Goal: Transaction & Acquisition: Download file/media

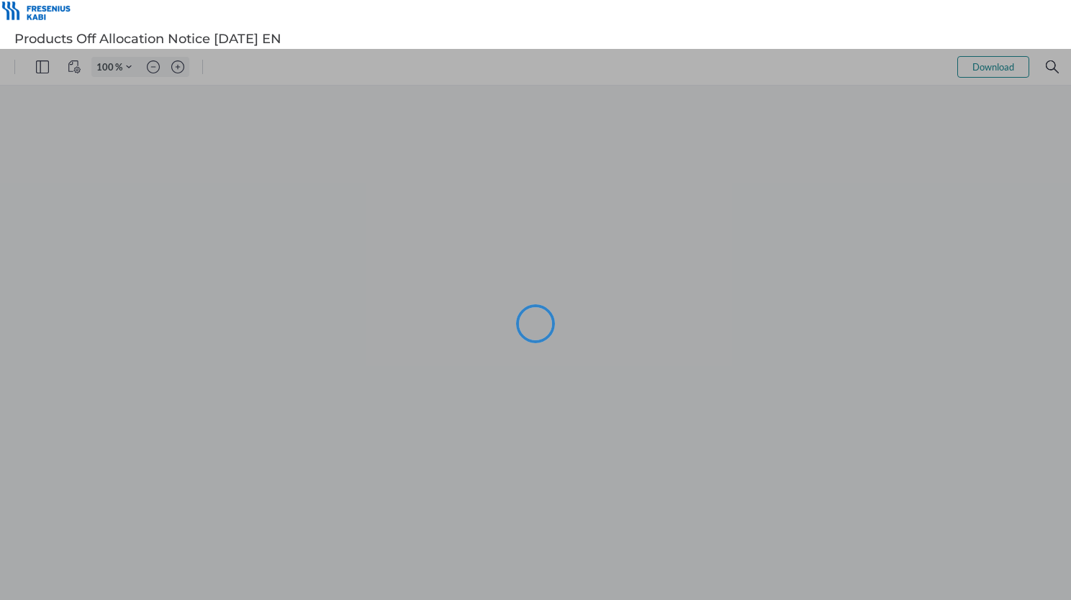
type input "90"
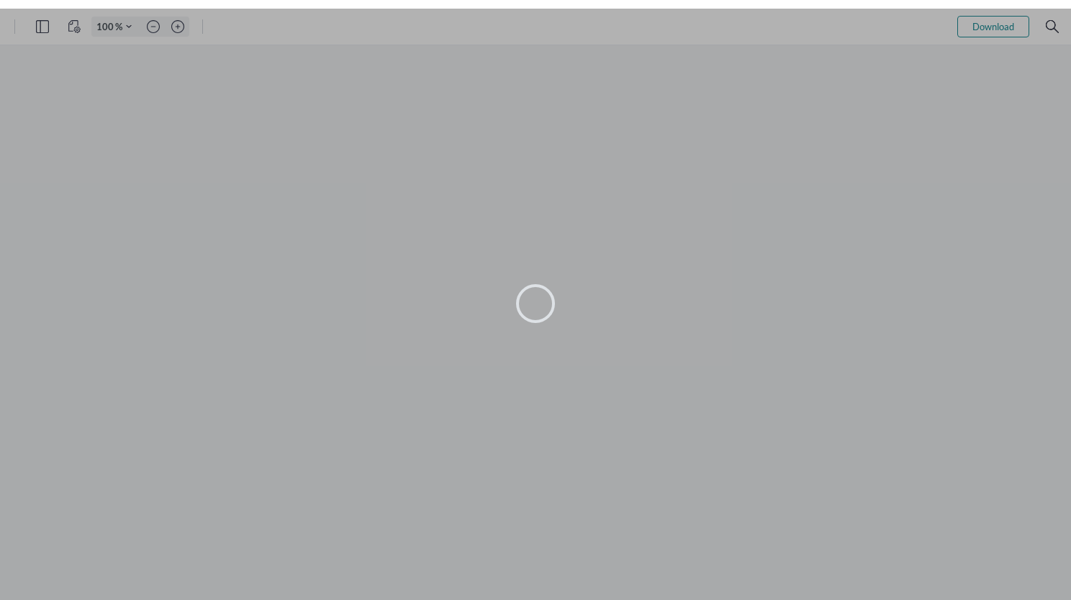
type input "90"
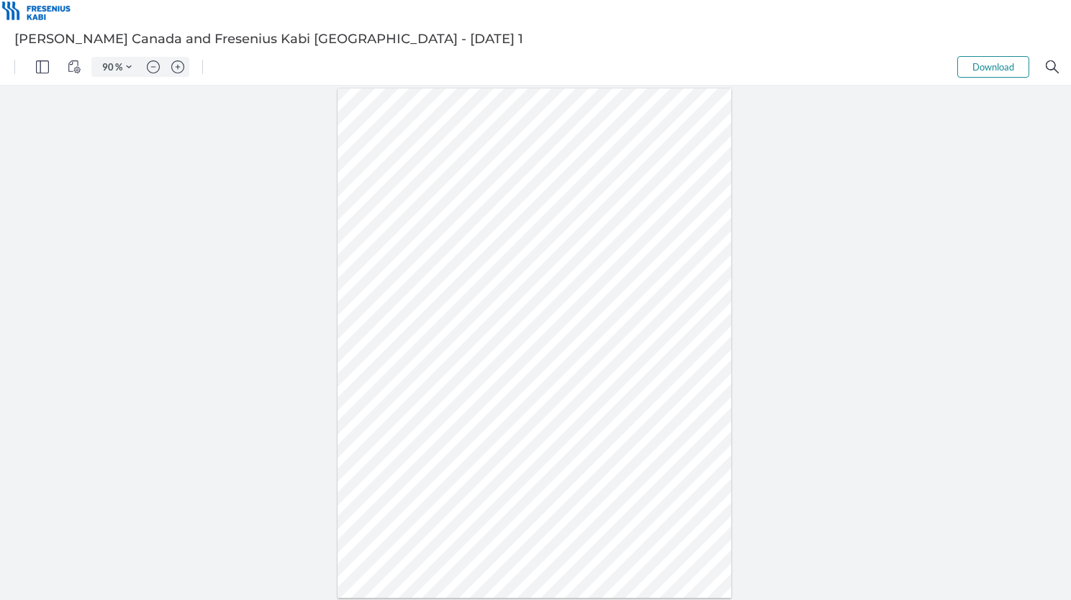
click at [996, 68] on button "Download" at bounding box center [993, 67] width 72 height 22
